Goal: Transaction & Acquisition: Purchase product/service

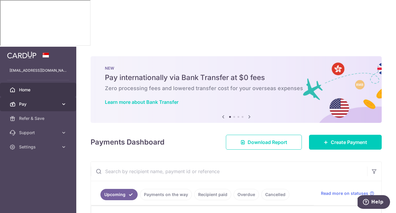
click at [60, 97] on link "Pay" at bounding box center [38, 104] width 76 height 14
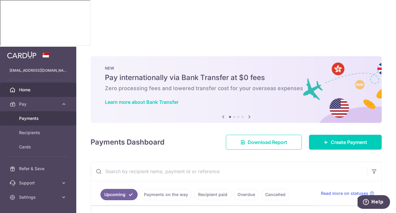
click at [43, 116] on span "Payments" at bounding box center [38, 119] width 39 height 6
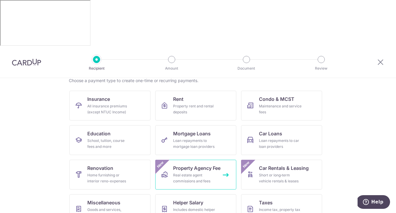
scroll to position [53, 0]
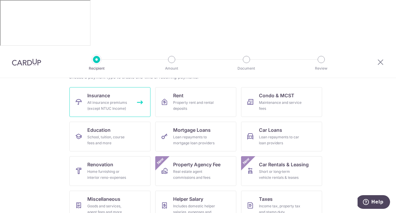
click at [131, 87] on link "Insurance All insurance premiums (except NTUC Income)" at bounding box center [109, 102] width 81 height 30
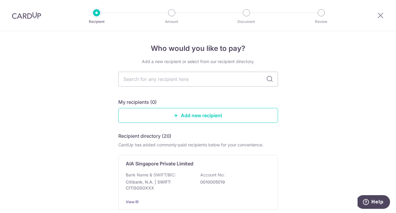
scroll to position [1, 0]
